Goal: Task Accomplishment & Management: Manage account settings

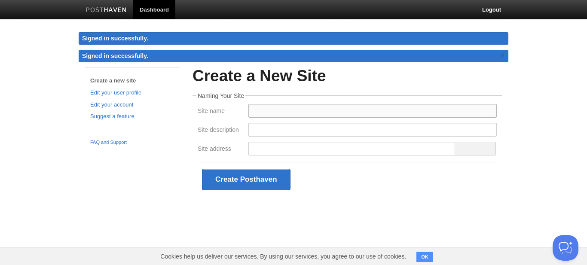
click at [276, 108] on input "Site name" at bounding box center [373, 111] width 249 height 14
click at [587, 134] on body "Dashboard Logout Signed in successfully. Signed in successfully. × Create a new…" at bounding box center [293, 111] width 587 height 223
click at [262, 144] on input "Site address" at bounding box center [352, 149] width 207 height 14
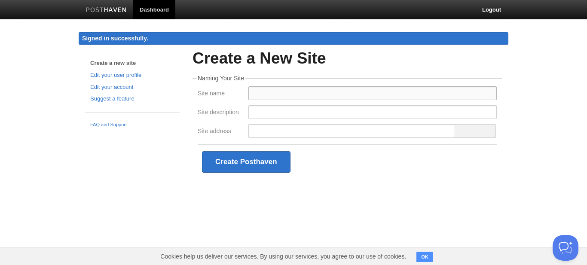
click at [283, 89] on input "Site name" at bounding box center [373, 93] width 249 height 14
type input "Jammu News"
click at [283, 105] on input "Site description" at bounding box center [373, 112] width 249 height 14
click at [282, 126] on input "Site address" at bounding box center [352, 131] width 207 height 14
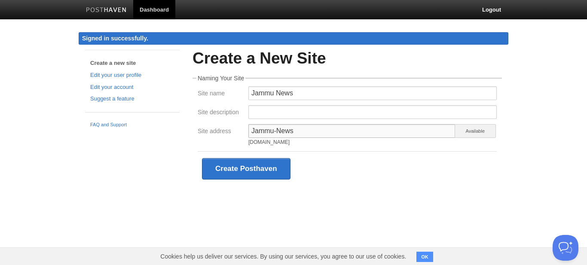
type input "Jammu-News"
click at [347, 157] on div "Create Posthaven" at bounding box center [347, 168] width 299 height 35
click at [283, 114] on input "Site description" at bounding box center [373, 112] width 249 height 14
click at [309, 114] on input "Latest News from [GEOGRAPHIC_DATA]" at bounding box center [373, 112] width 249 height 14
type input "Latest News from [GEOGRAPHIC_DATA]"
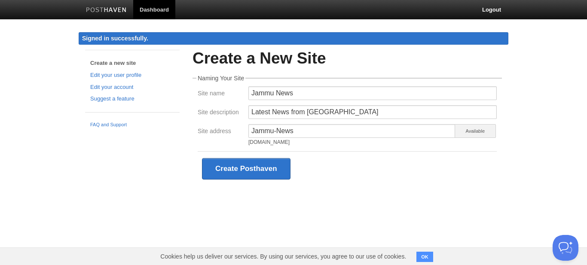
click at [416, 170] on div "Create Posthaven" at bounding box center [347, 168] width 299 height 35
click at [228, 167] on button "Create Posthaven" at bounding box center [246, 169] width 89 height 22
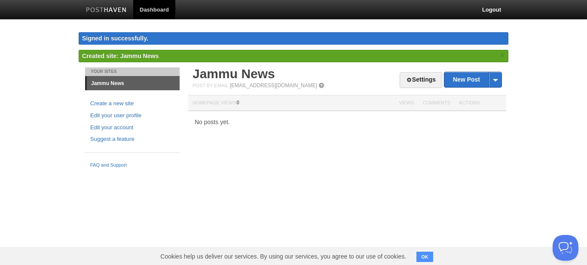
click at [319, 85] on span at bounding box center [322, 86] width 6 height 6
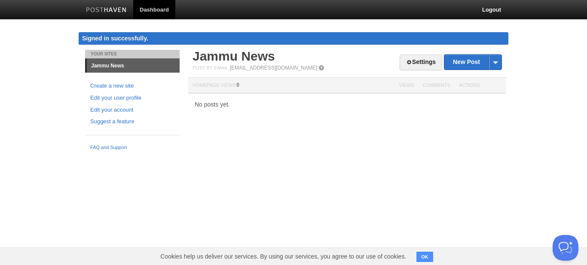
click at [523, 127] on body "Dashboard Logout Signed in successfully. Signed in successfully. × Created site…" at bounding box center [293, 77] width 587 height 155
click at [421, 61] on link "Settings" at bounding box center [421, 63] width 43 height 16
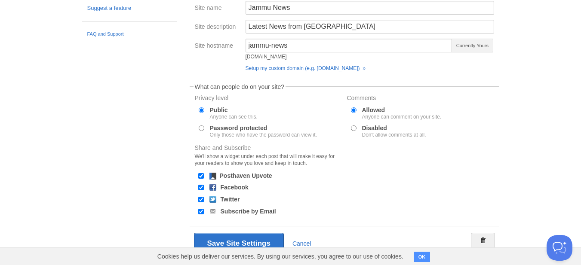
scroll to position [135, 0]
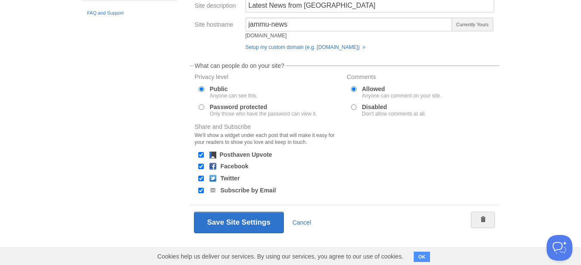
click at [266, 158] on div "Posthaven Upvote" at bounding box center [246, 155] width 52 height 7
click at [200, 151] on div at bounding box center [201, 155] width 9 height 8
click at [202, 153] on input "Posthaven Upvote" at bounding box center [201, 155] width 6 height 6
checkbox input "false"
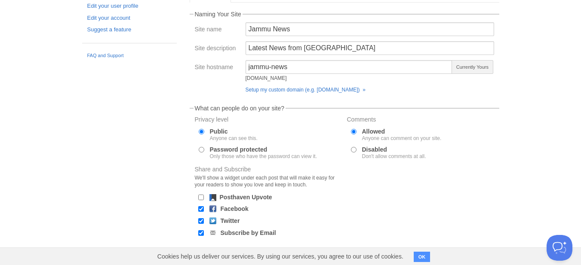
scroll to position [0, 0]
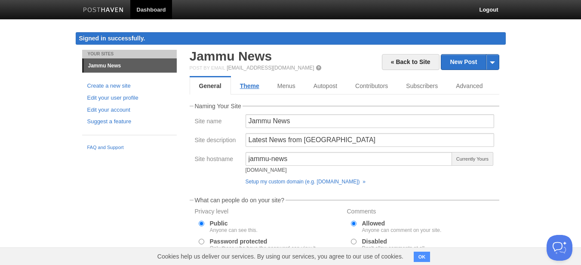
click at [250, 89] on link "Theme" at bounding box center [249, 85] width 37 height 17
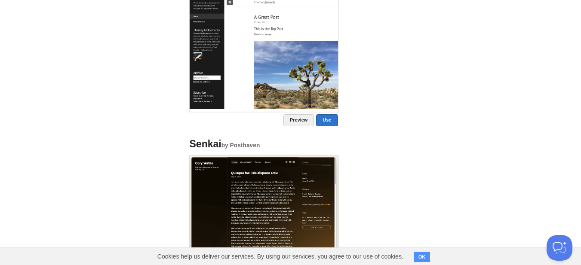
scroll to position [802, 0]
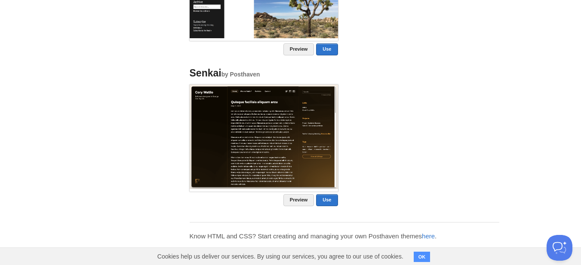
click at [299, 142] on img at bounding box center [264, 137] width 148 height 104
click at [305, 202] on link "Preview" at bounding box center [298, 200] width 31 height 12
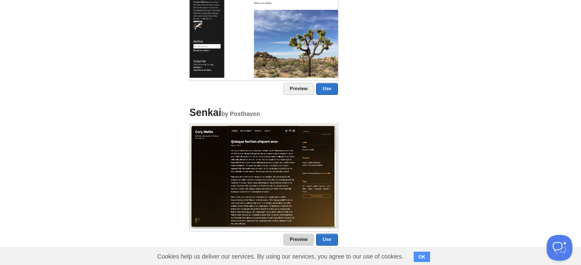
scroll to position [716, 0]
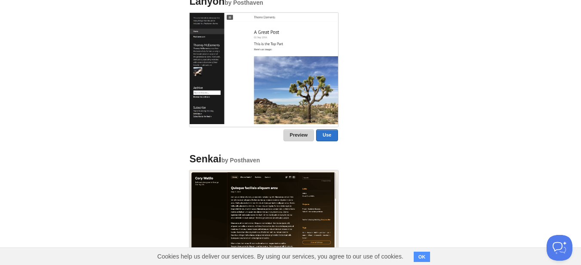
click at [295, 137] on link "Preview" at bounding box center [298, 135] width 31 height 12
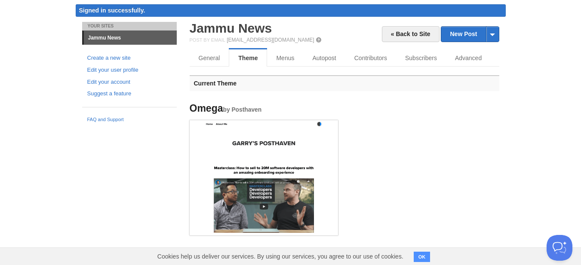
scroll to position [0, 0]
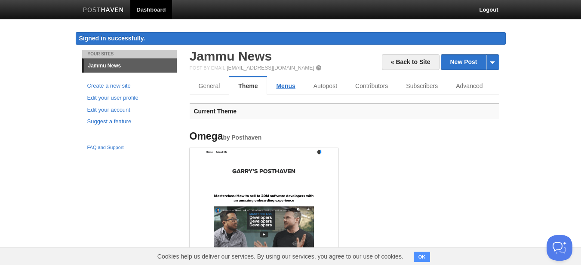
click at [280, 87] on link "Menus" at bounding box center [285, 85] width 37 height 17
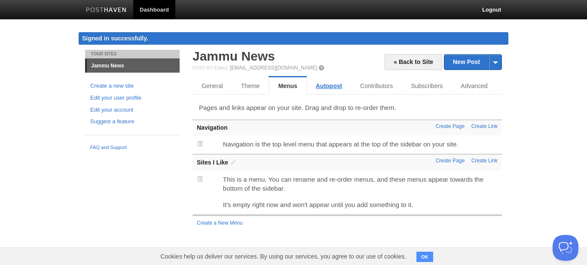
click at [341, 87] on link "Autopost" at bounding box center [329, 85] width 44 height 17
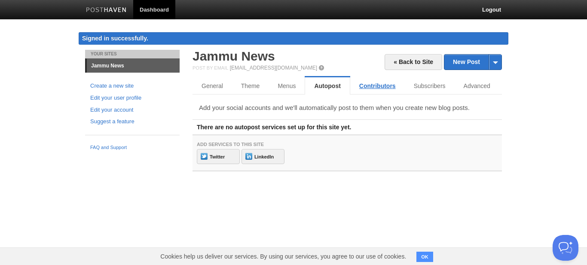
click at [373, 86] on link "Contributors" at bounding box center [377, 85] width 55 height 17
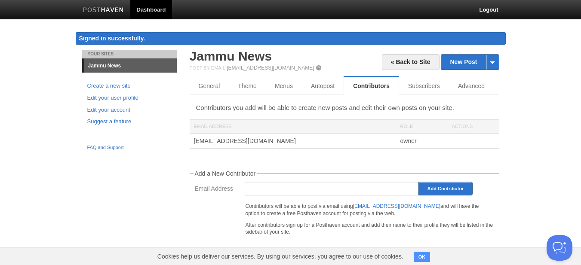
scroll to position [1, 0]
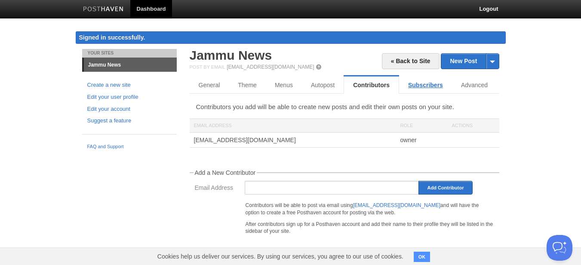
click at [425, 88] on link "Subscribers" at bounding box center [425, 85] width 53 height 17
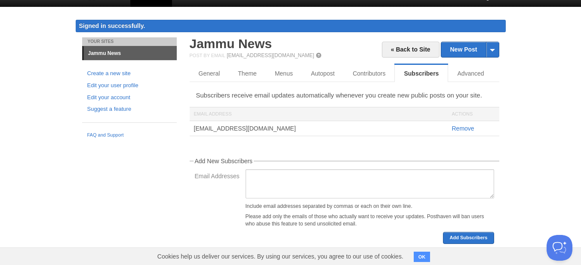
scroll to position [18, 0]
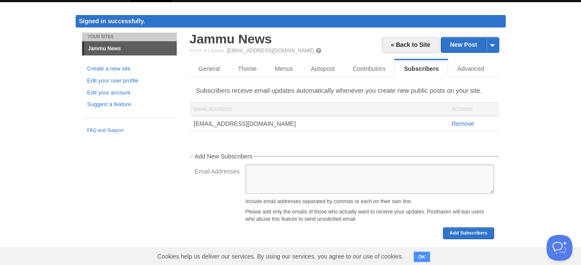
click at [425, 183] on textarea "Email Addresses" at bounding box center [370, 179] width 249 height 29
click at [539, 162] on body "Dashboard Logout Signed in successfully. Signed in successfully. × Created site…" at bounding box center [290, 124] width 581 height 283
click at [333, 204] on div "Include email addresses separated by commas or each on their own line." at bounding box center [370, 201] width 249 height 5
click at [352, 168] on textarea "Email Addresses" at bounding box center [370, 179] width 249 height 29
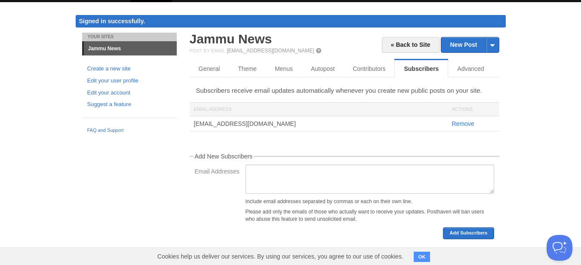
click at [537, 167] on body "Dashboard Logout Signed in successfully. Signed in successfully. × Created site…" at bounding box center [290, 124] width 581 height 283
click at [458, 184] on textarea "Email Addresses" at bounding box center [370, 179] width 249 height 29
click at [520, 171] on body "Dashboard Logout Signed in successfully. Signed in successfully. × Created site…" at bounding box center [290, 124] width 581 height 283
click at [458, 211] on p "Please add only the emails of those who actually want to receive your updates. …" at bounding box center [370, 216] width 249 height 15
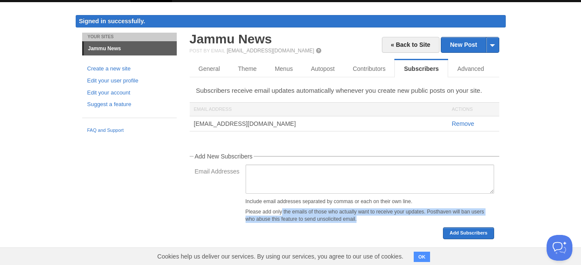
click at [458, 211] on p "Please add only the emails of those who actually want to receive your updates. …" at bounding box center [370, 216] width 249 height 15
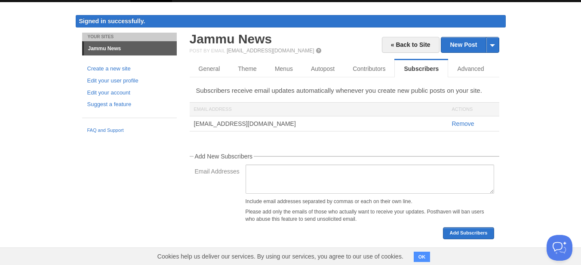
click at [526, 193] on body "Dashboard Logout Signed in successfully. Signed in successfully. × Created site…" at bounding box center [290, 124] width 581 height 283
click at [465, 68] on link "Advanced" at bounding box center [471, 68] width 47 height 17
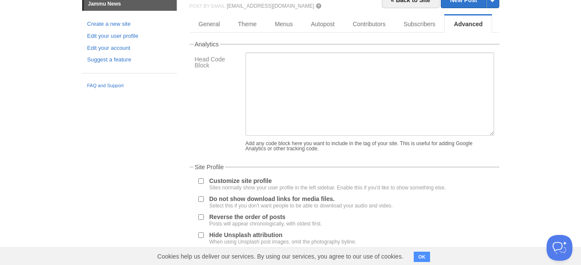
scroll to position [117, 0]
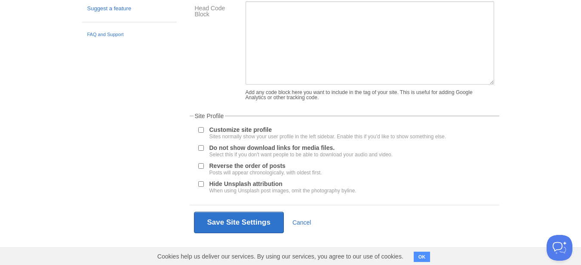
click at [259, 130] on label "Customize site profile Sites normally show your user profile in the left sideba…" at bounding box center [327, 133] width 237 height 12
click at [204, 130] on input "Customize site profile Sites normally show your user profile in the left sideba…" at bounding box center [201, 130] width 6 height 6
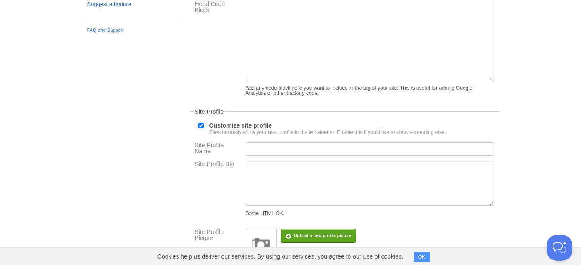
click at [259, 130] on label "Customize site profile Sites normally show your user profile in the left sideba…" at bounding box center [327, 129] width 237 height 12
click at [204, 129] on input "Customize site profile Sites normally show your user profile in the left sideba…" at bounding box center [201, 126] width 6 height 6
checkbox input "false"
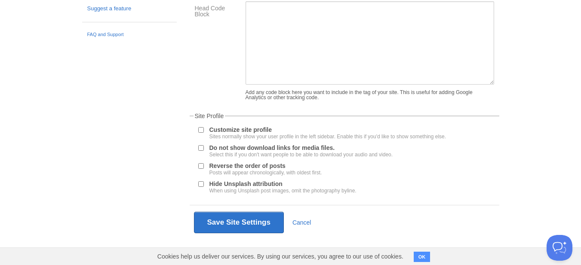
click at [249, 150] on label "Do not show download links for media files. Select this if you don't want peopl…" at bounding box center [301, 151] width 184 height 12
click at [204, 150] on input "Do not show download links for media files. Select this if you don't want peopl…" at bounding box center [201, 148] width 6 height 6
click at [249, 150] on label "Do not show download links for media files. Select this if you don't want peopl…" at bounding box center [301, 151] width 184 height 12
click at [204, 150] on input "Do not show download links for media files. Select this if you don't want peopl…" at bounding box center [201, 148] width 6 height 6
checkbox input "false"
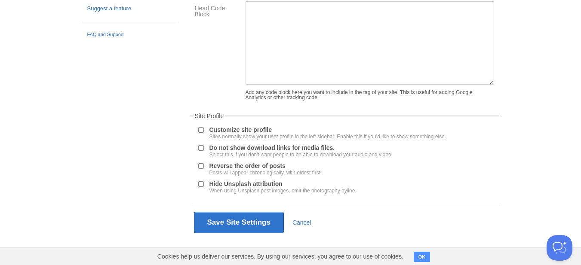
click at [267, 183] on label "Hide Unsplash attribution When using Unsplash post images, omit the photography…" at bounding box center [282, 187] width 147 height 12
click at [204, 183] on input "Hide Unsplash attribution When using Unsplash post images, omit the photography…" at bounding box center [201, 184] width 6 height 6
click at [267, 183] on label "Hide Unsplash attribution When using Unsplash post images, omit the photography…" at bounding box center [282, 187] width 147 height 12
click at [204, 183] on input "Hide Unsplash attribution When using Unsplash post images, omit the photography…" at bounding box center [201, 184] width 6 height 6
checkbox input "false"
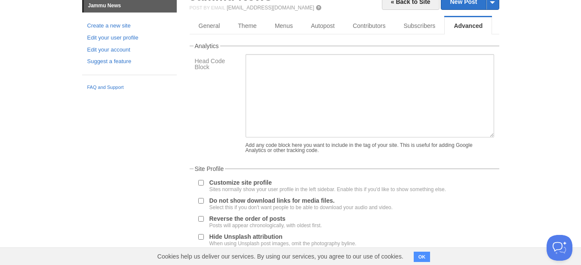
scroll to position [0, 0]
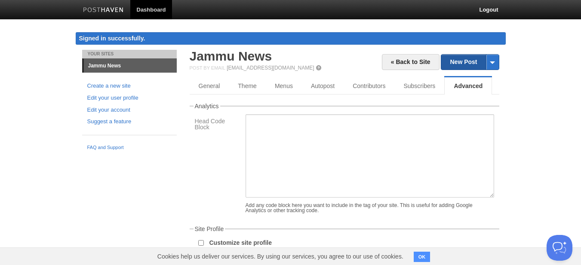
click at [451, 58] on link "New Post" at bounding box center [469, 62] width 57 height 15
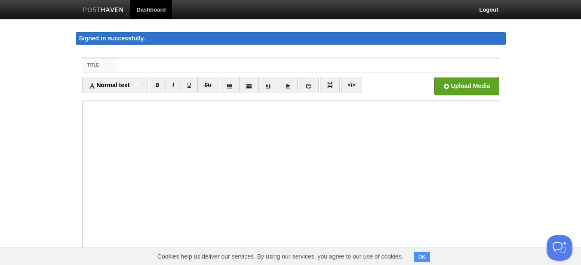
click at [523, 81] on body "Dashboard Logout Signed in successfully. Signed in successfully. × Created site…" at bounding box center [290, 190] width 581 height 381
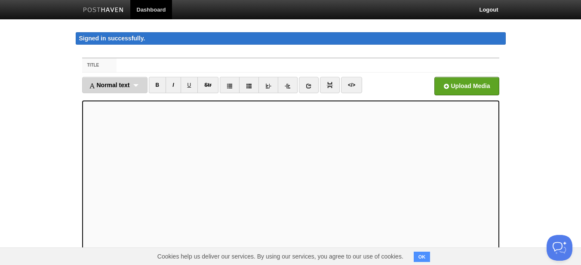
click at [123, 86] on span "Normal text" at bounding box center [109, 85] width 41 height 7
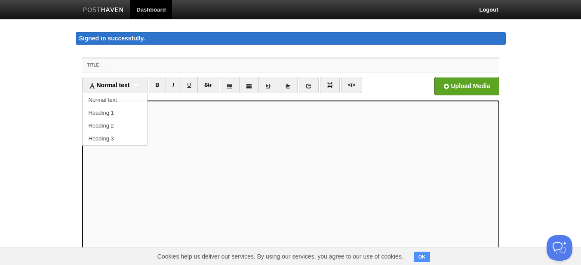
click at [125, 61] on input "Title" at bounding box center [308, 65] width 382 height 14
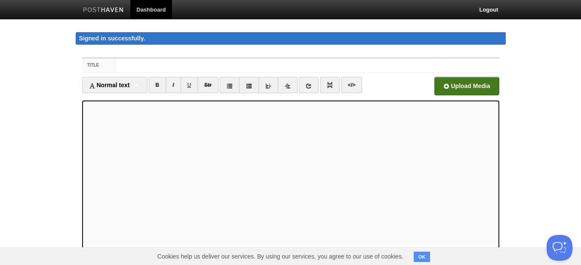
click at [457, 82] on input "file" at bounding box center [206, 89] width 651 height 44
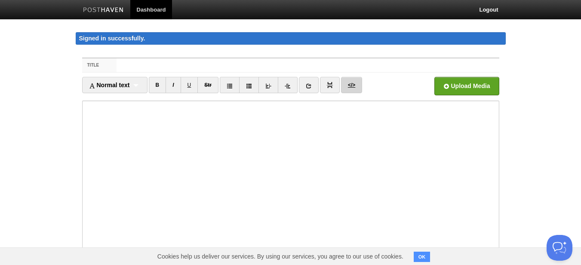
click at [351, 89] on link "</>" at bounding box center [351, 85] width 21 height 16
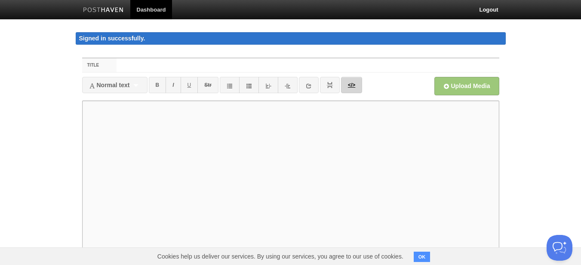
click at [351, 89] on link "</>" at bounding box center [351, 85] width 21 height 16
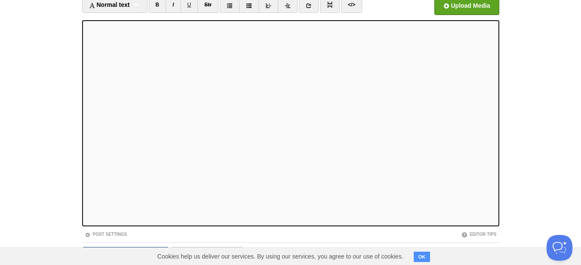
scroll to position [117, 0]
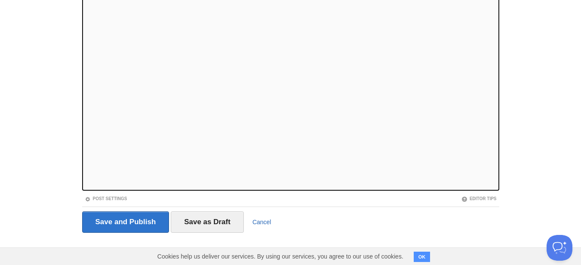
click at [261, 224] on link "Cancel" at bounding box center [261, 222] width 19 height 7
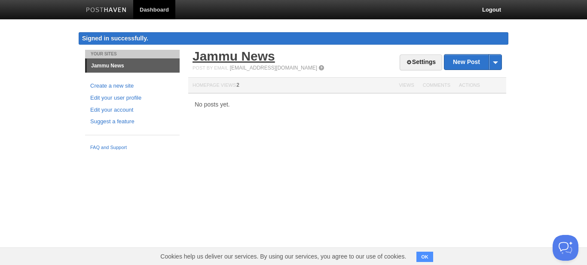
click at [246, 55] on link "Jammu News" at bounding box center [234, 56] width 83 height 14
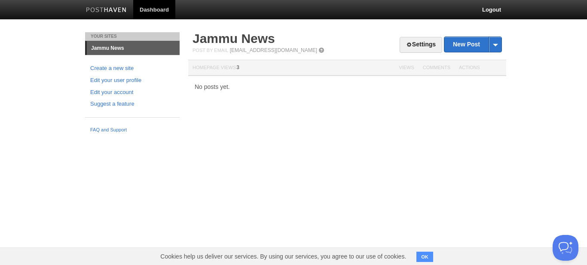
click at [154, 4] on link "Dashboard" at bounding box center [154, 9] width 42 height 19
click at [429, 256] on button "OK" at bounding box center [425, 257] width 17 height 10
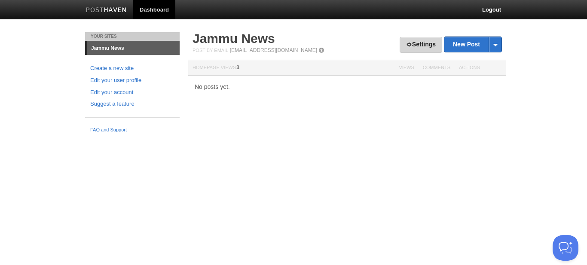
click at [421, 45] on link "Settings" at bounding box center [421, 45] width 43 height 16
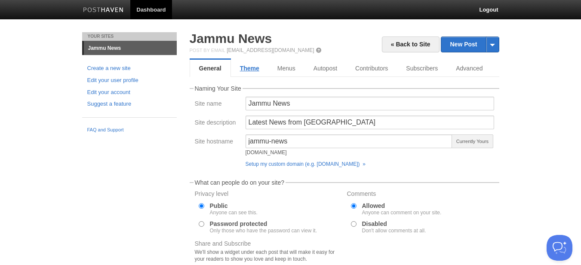
click at [250, 67] on link "Theme" at bounding box center [249, 68] width 37 height 17
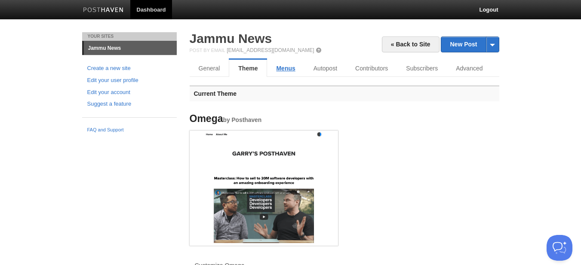
click at [295, 74] on link "Menus" at bounding box center [285, 68] width 37 height 17
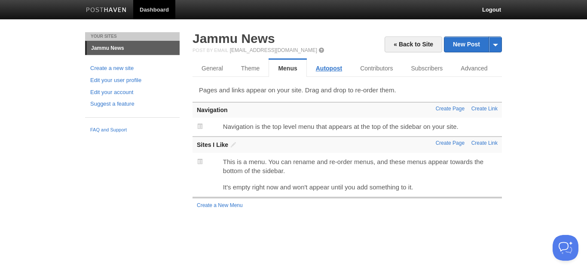
click at [320, 72] on link "Autopost" at bounding box center [329, 68] width 44 height 17
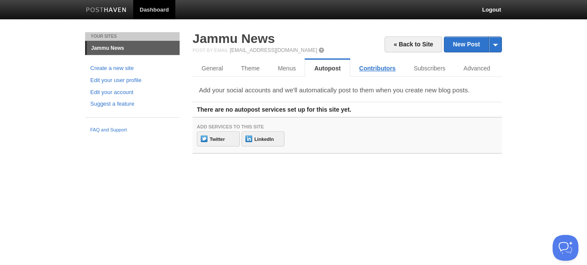
click at [368, 72] on link "Contributors" at bounding box center [377, 68] width 55 height 17
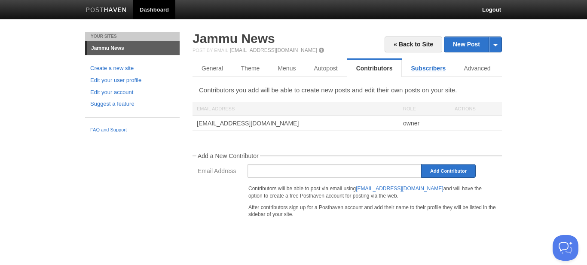
click at [424, 76] on link "Subscribers" at bounding box center [428, 68] width 53 height 17
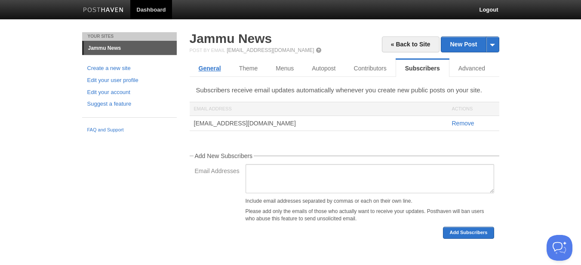
click at [215, 71] on link "General" at bounding box center [210, 68] width 40 height 17
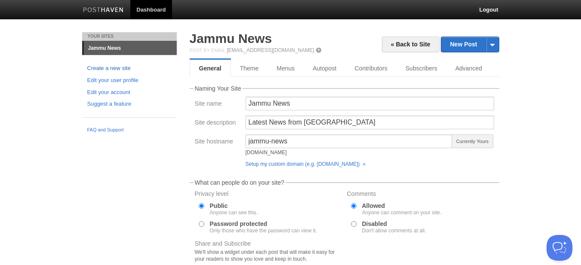
click at [120, 69] on link "Create a new site" at bounding box center [129, 68] width 84 height 9
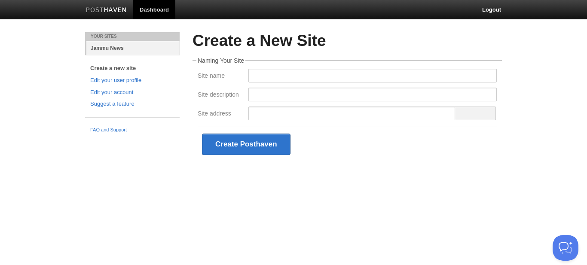
click at [110, 50] on link "Jammu News" at bounding box center [132, 48] width 93 height 14
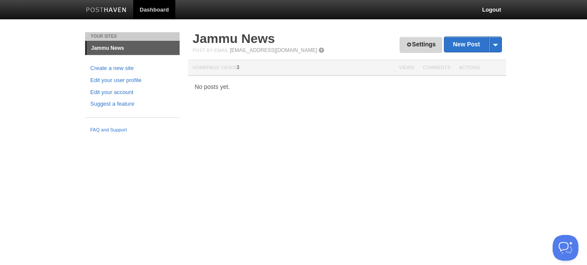
click at [418, 49] on link "Settings" at bounding box center [421, 45] width 43 height 16
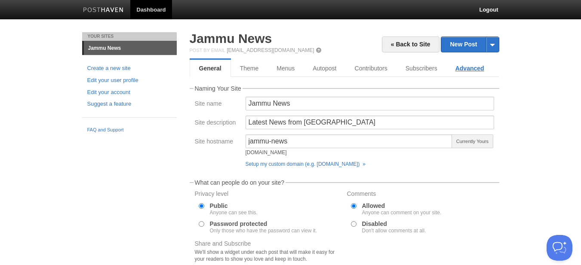
click at [476, 67] on link "Advanced" at bounding box center [469, 68] width 47 height 17
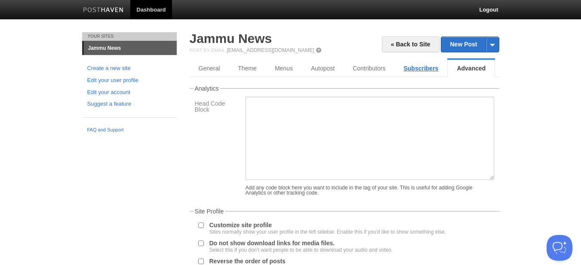
click at [429, 74] on link "Subscribers" at bounding box center [420, 68] width 53 height 17
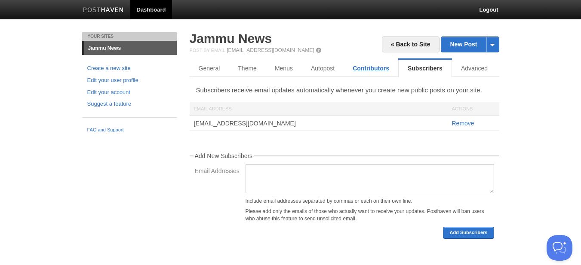
click at [365, 71] on link "Contributors" at bounding box center [371, 68] width 55 height 17
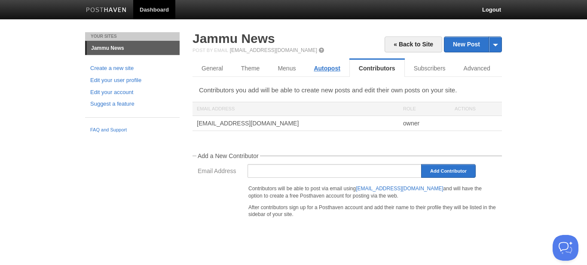
click at [336, 70] on link "Autopost" at bounding box center [327, 68] width 44 height 17
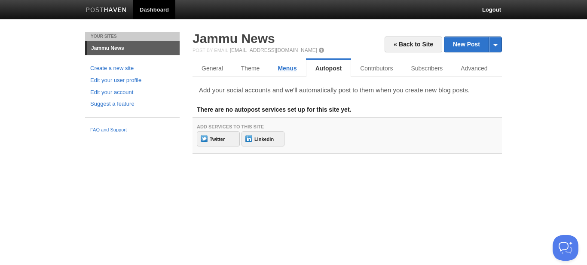
click at [292, 69] on link "Menus" at bounding box center [287, 68] width 37 height 17
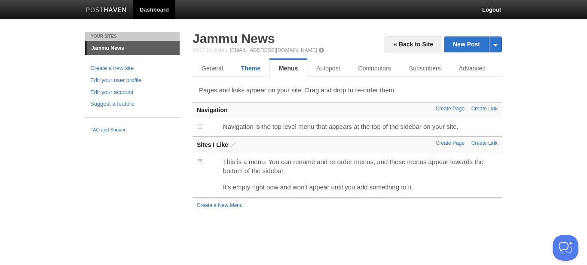
click at [249, 69] on link "Theme" at bounding box center [250, 68] width 37 height 17
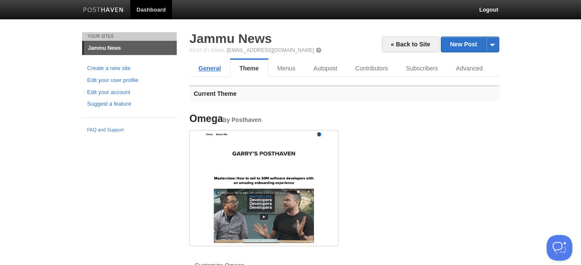
click at [213, 69] on link "General" at bounding box center [210, 68] width 40 height 17
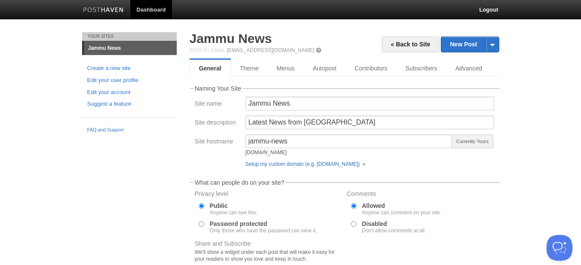
click at [289, 164] on link "Setup my custom domain (e.g. [DOMAIN_NAME]) »" at bounding box center [306, 164] width 120 height 6
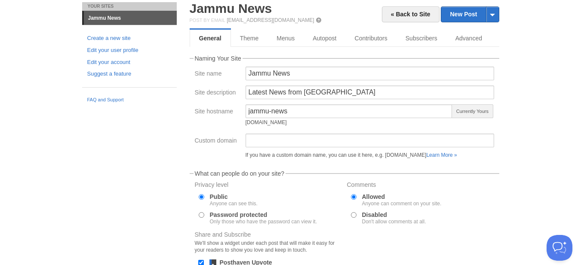
scroll to position [43, 0]
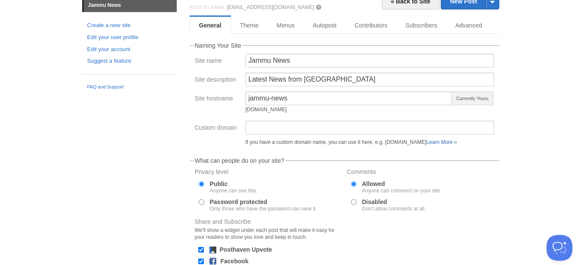
click at [447, 144] on link "Learn More »" at bounding box center [441, 142] width 31 height 6
